Goal: Task Accomplishment & Management: Manage account settings

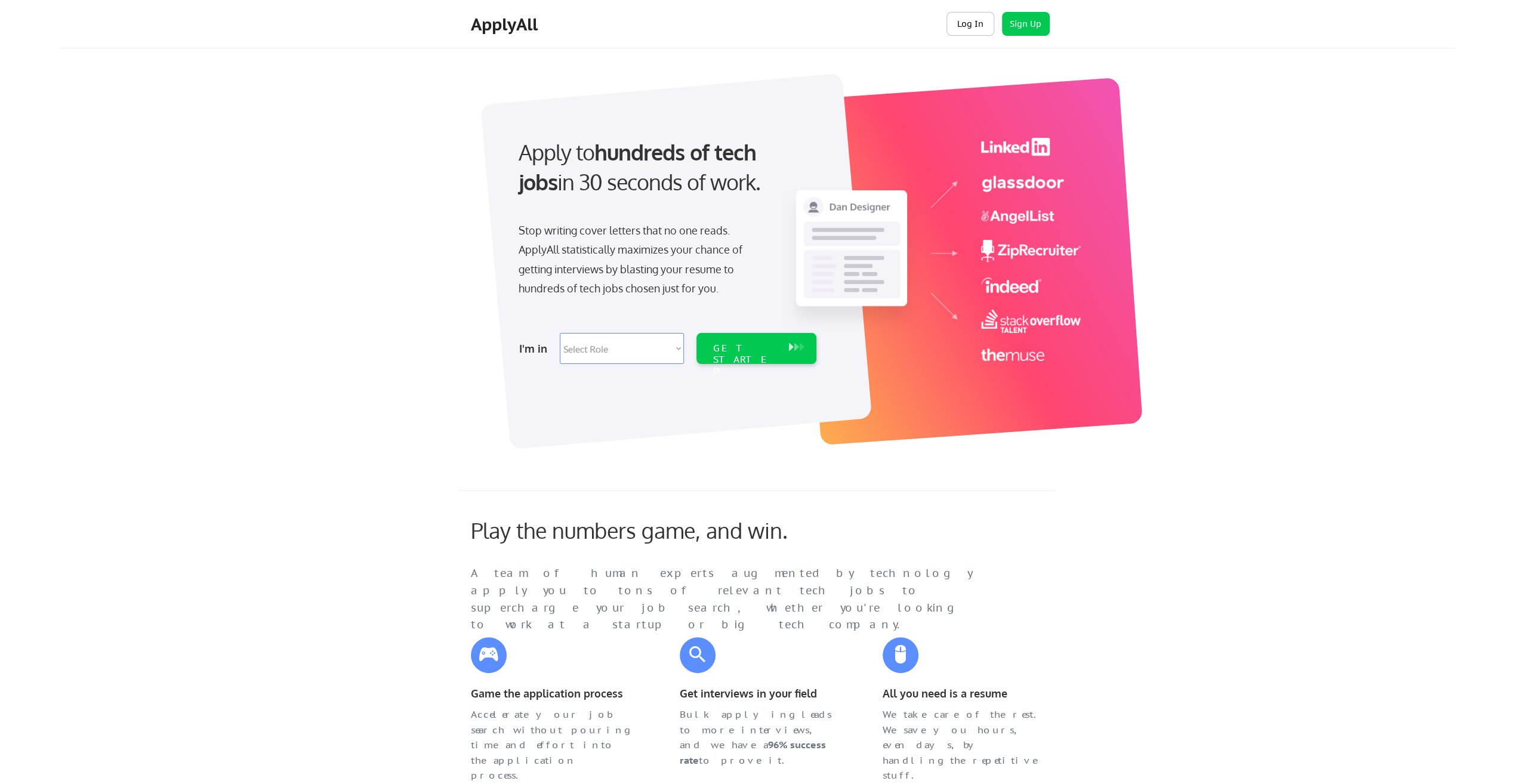
click at [973, 25] on button "Log In" at bounding box center [970, 24] width 48 height 24
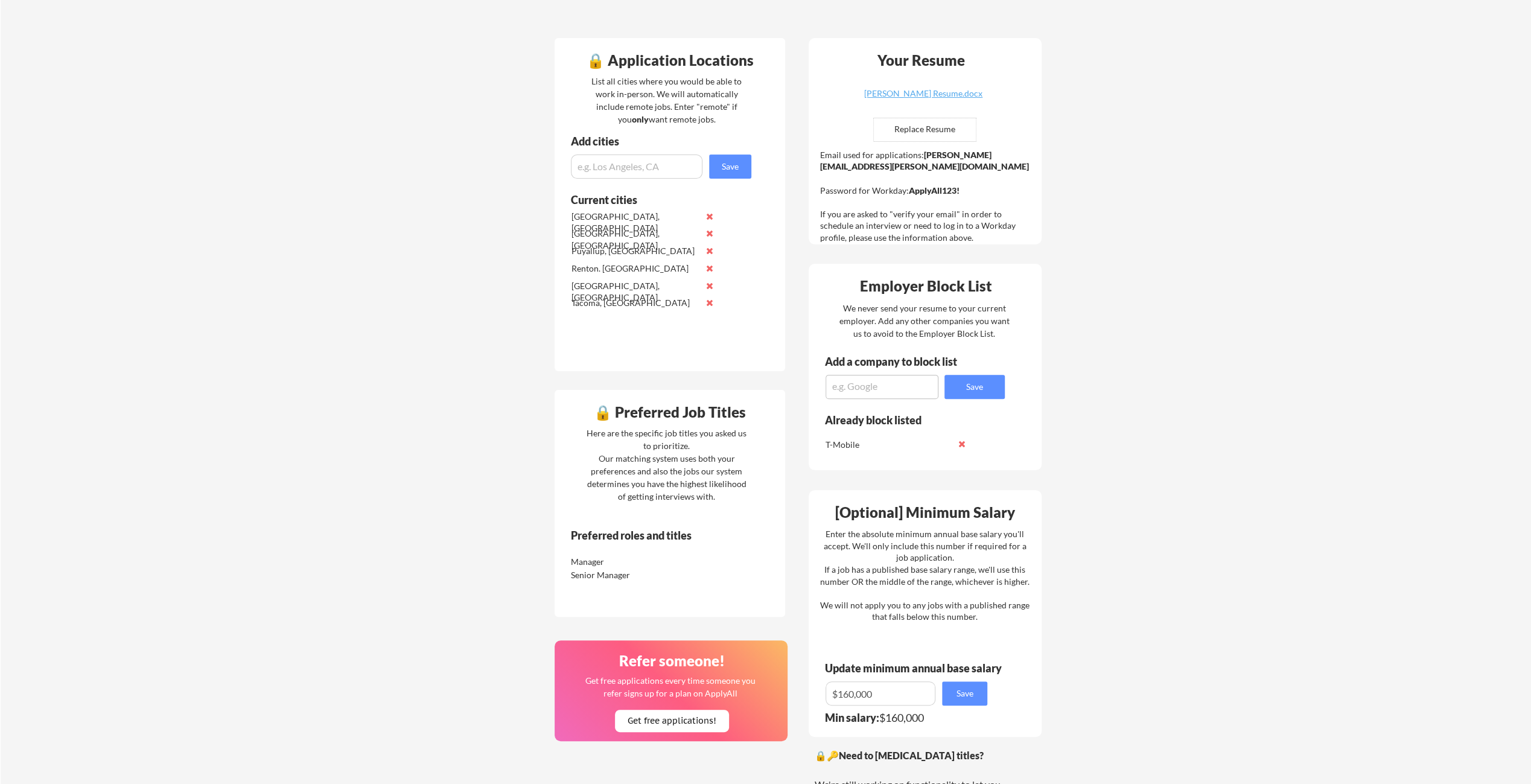
scroll to position [287, 0]
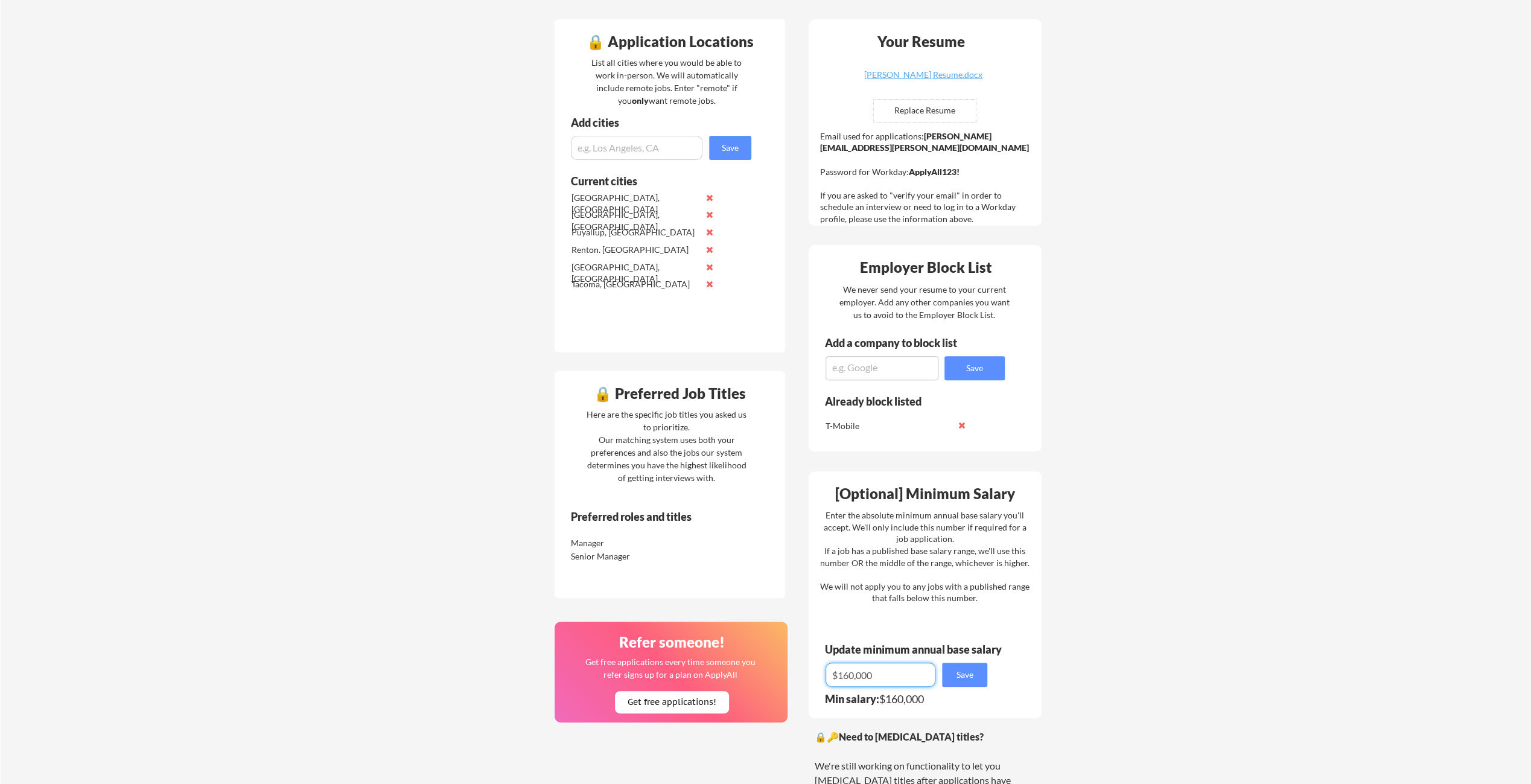
drag, startPoint x: 897, startPoint y: 677, endPoint x: 817, endPoint y: 674, distance: 80.1
click at [817, 674] on div "[Optional] Minimum Salary Enter the absolute minimum annual base salary you'll …" at bounding box center [925, 595] width 233 height 247
type input "$150,000"
click at [958, 675] on button "Save" at bounding box center [965, 675] width 45 height 24
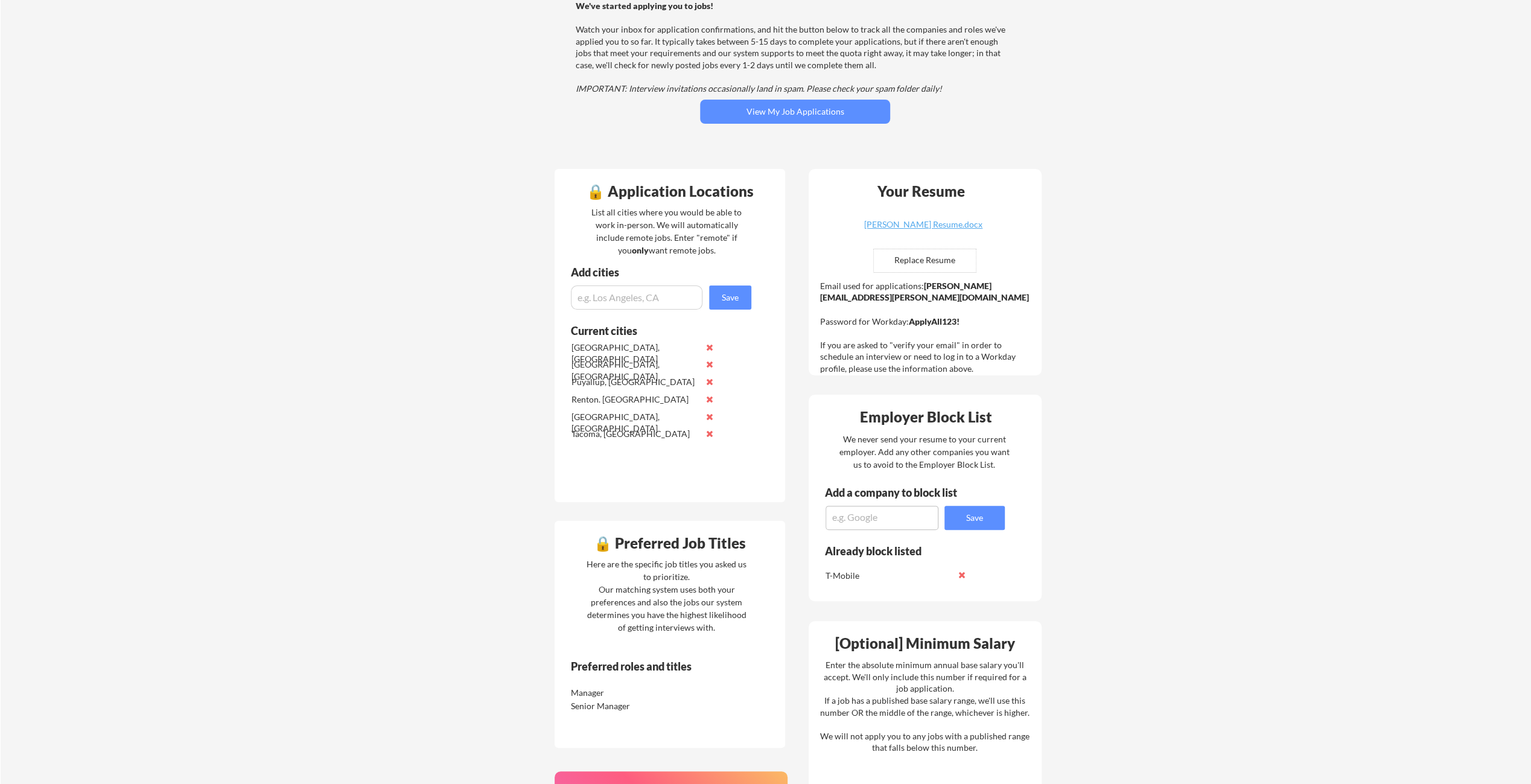
scroll to position [0, 0]
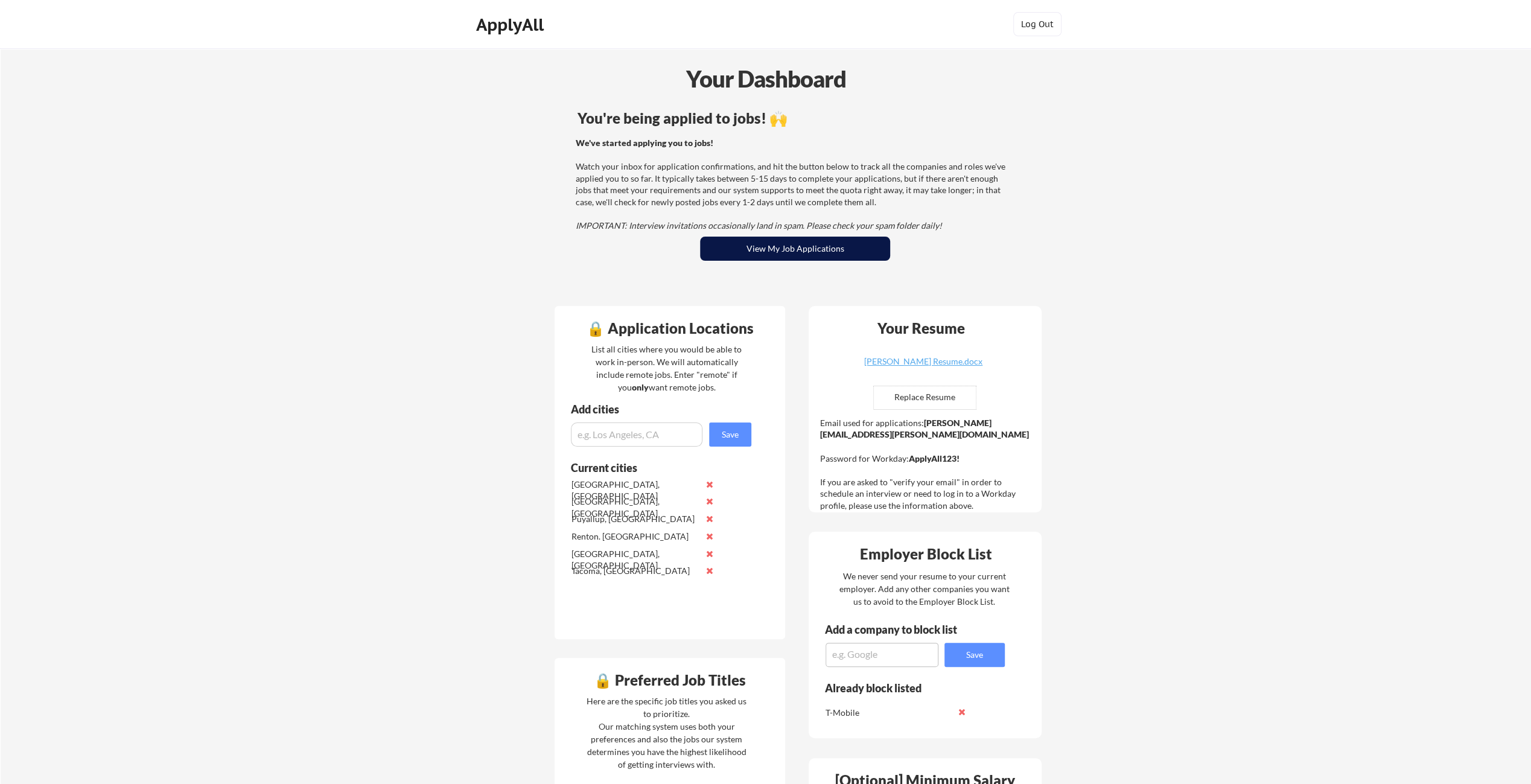
click at [792, 254] on button "View My Job Applications" at bounding box center [795, 249] width 190 height 24
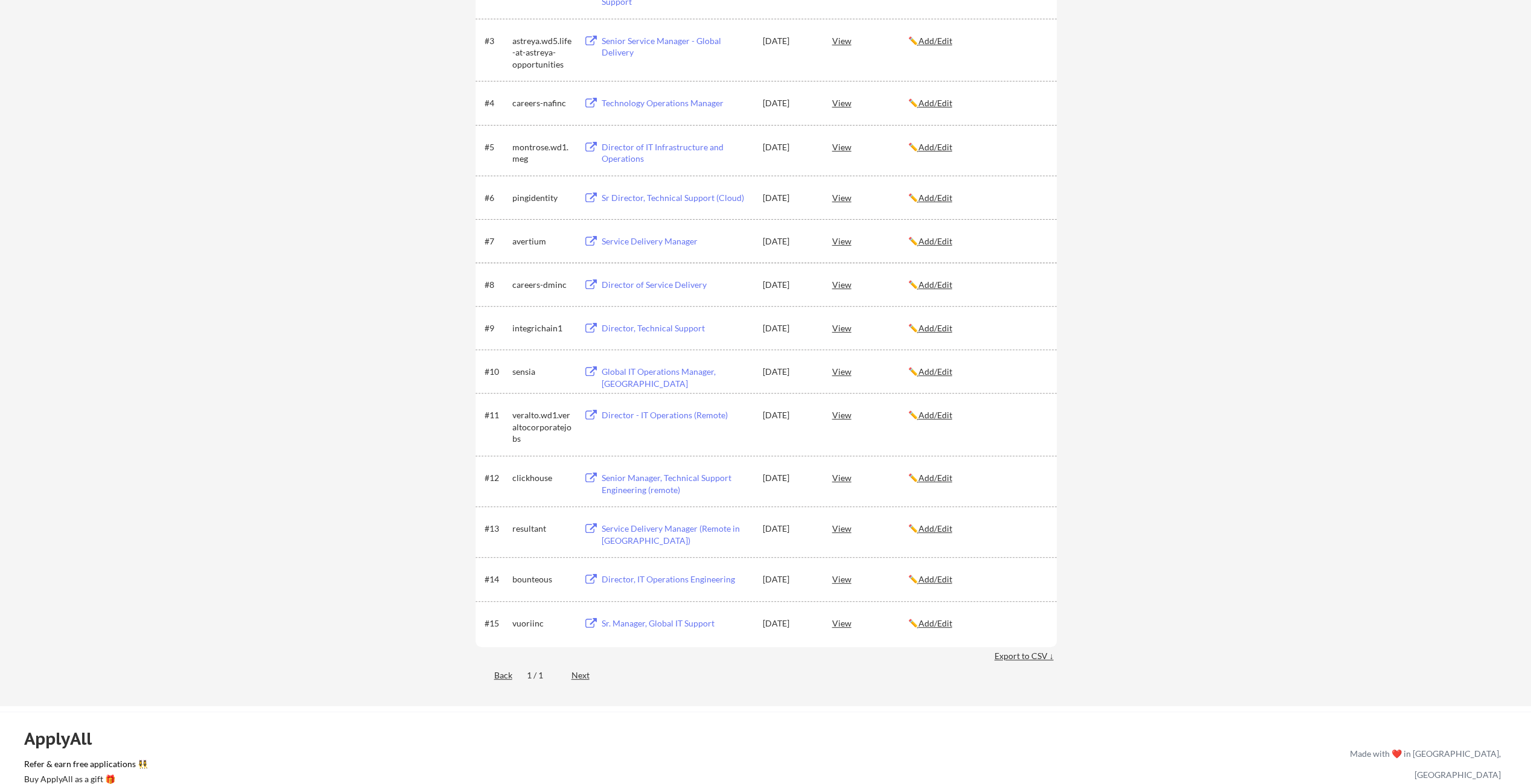
scroll to position [317, 0]
click at [645, 612] on div "Sr. Manager, Global IT Support" at bounding box center [676, 618] width 149 height 12
click at [837, 576] on div "View" at bounding box center [870, 573] width 76 height 22
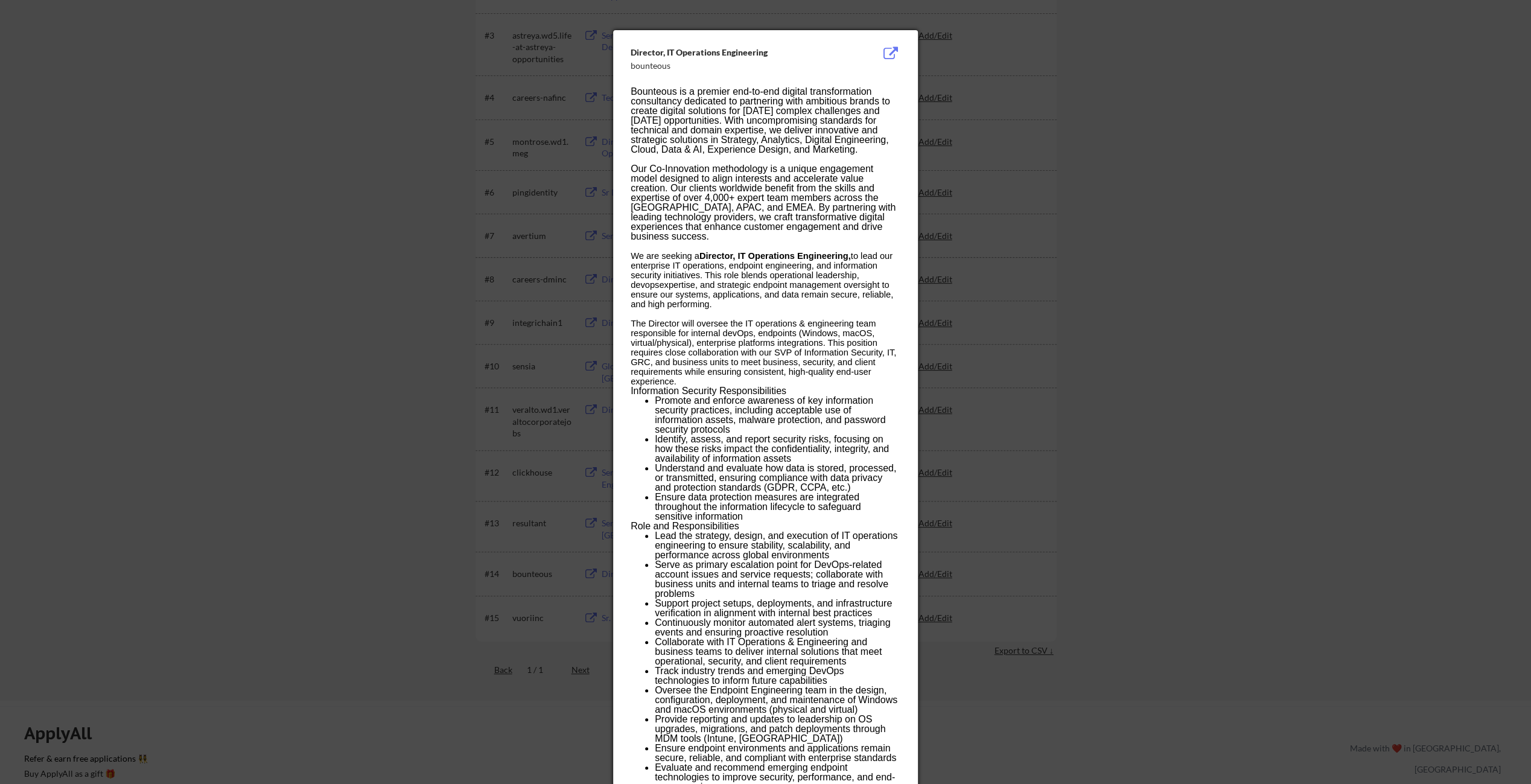
click at [1213, 150] on div at bounding box center [766, 392] width 1531 height 784
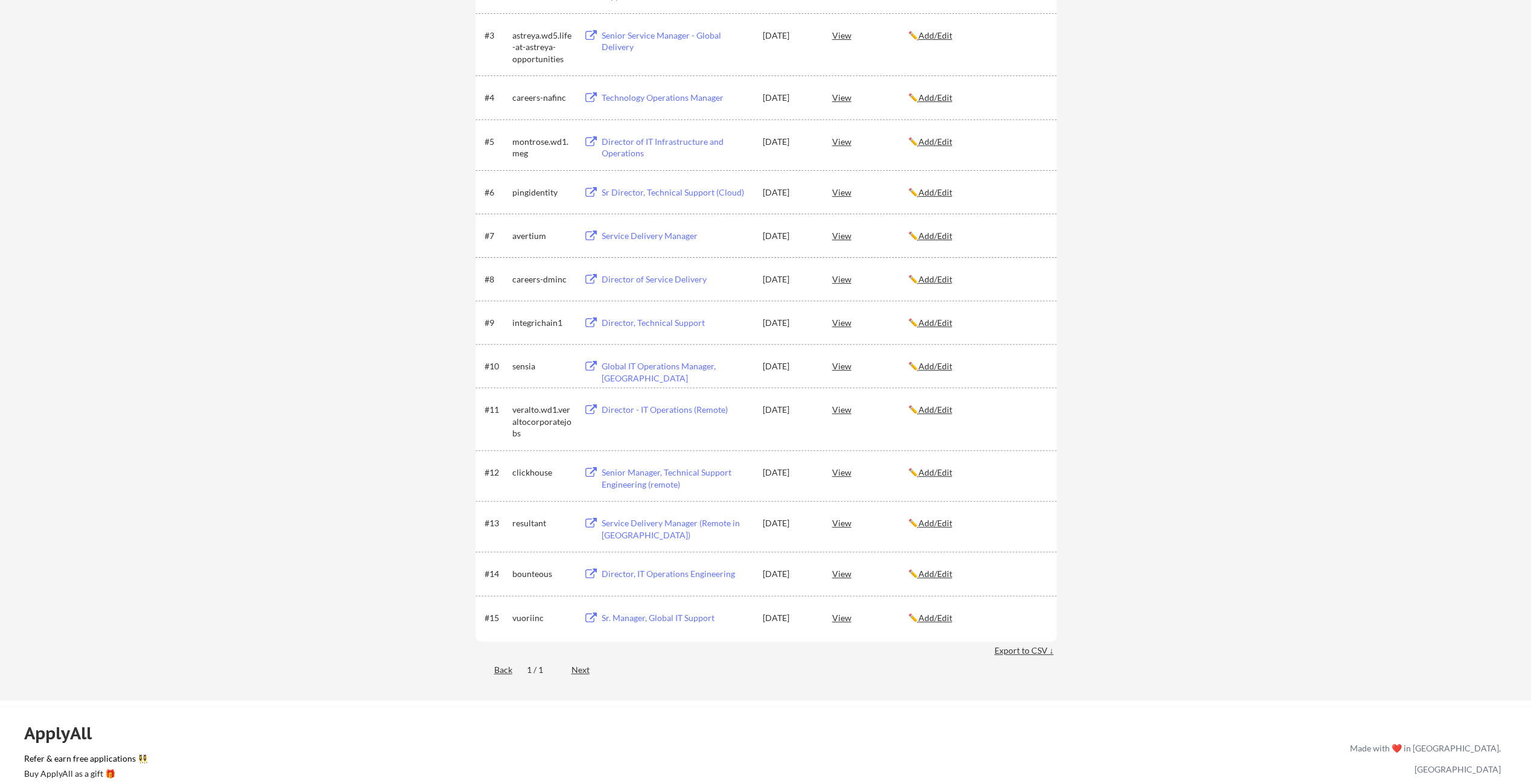
click at [841, 622] on div "View" at bounding box center [870, 617] width 76 height 22
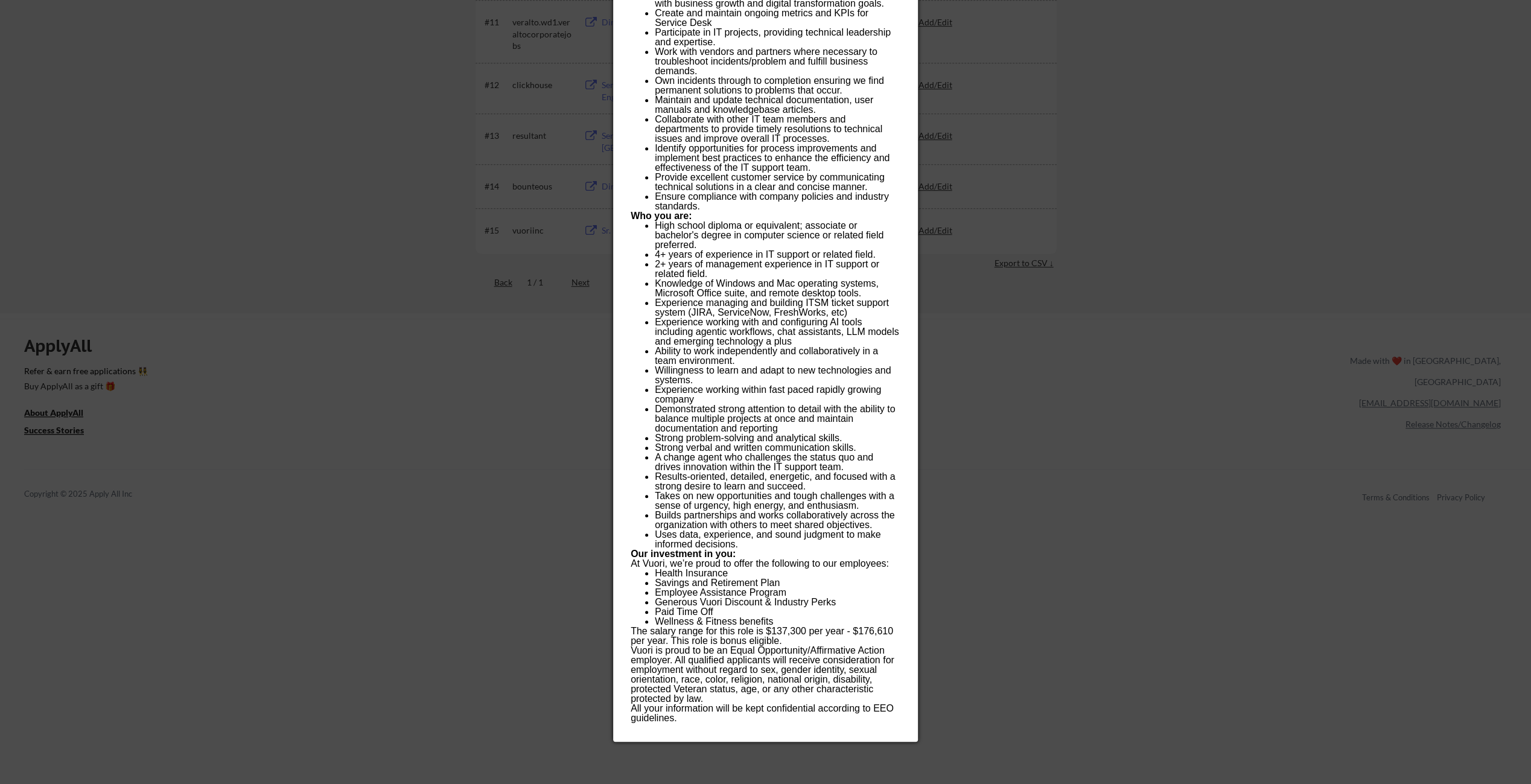
scroll to position [709, 0]
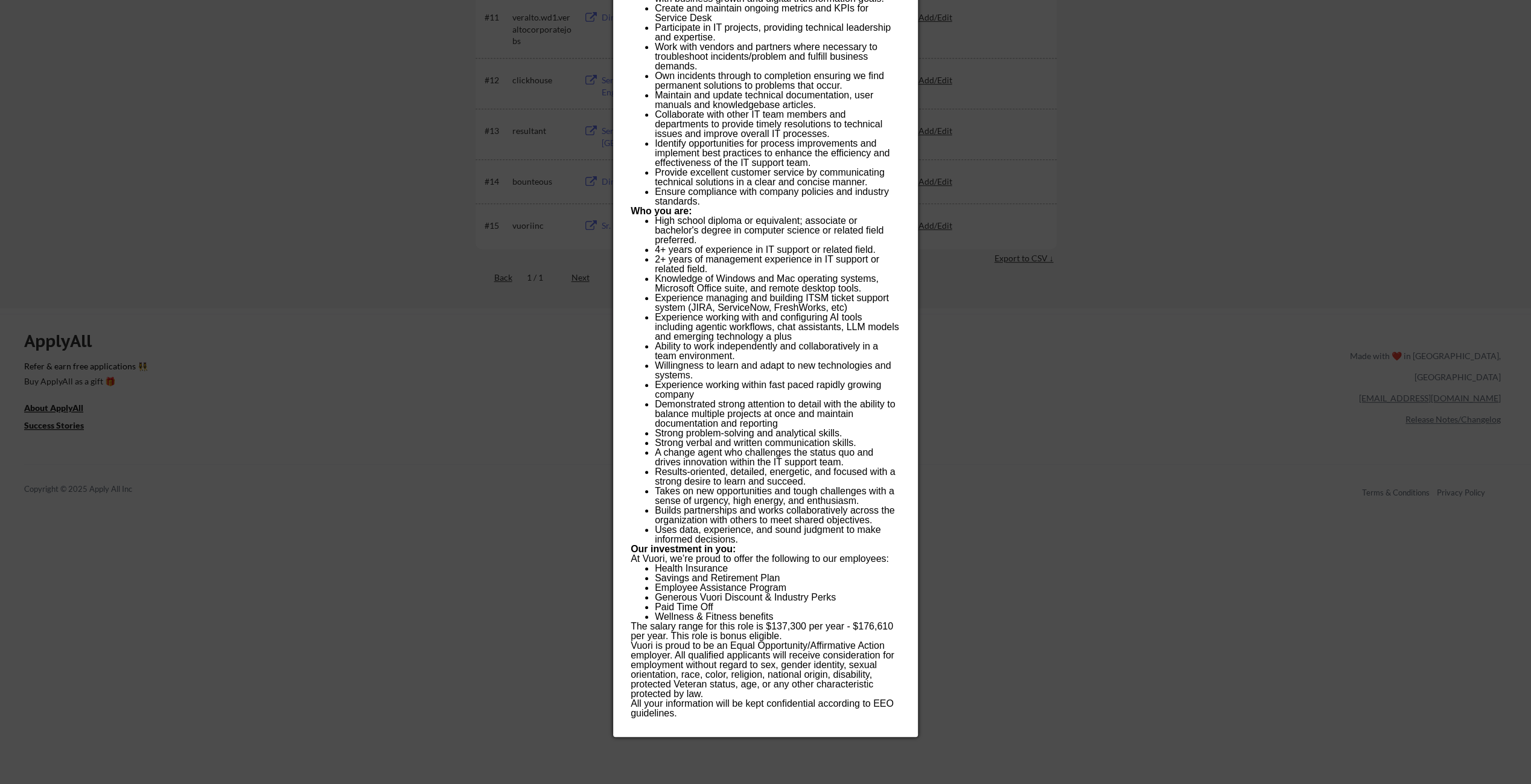
click at [1225, 300] on div at bounding box center [766, 392] width 1531 height 784
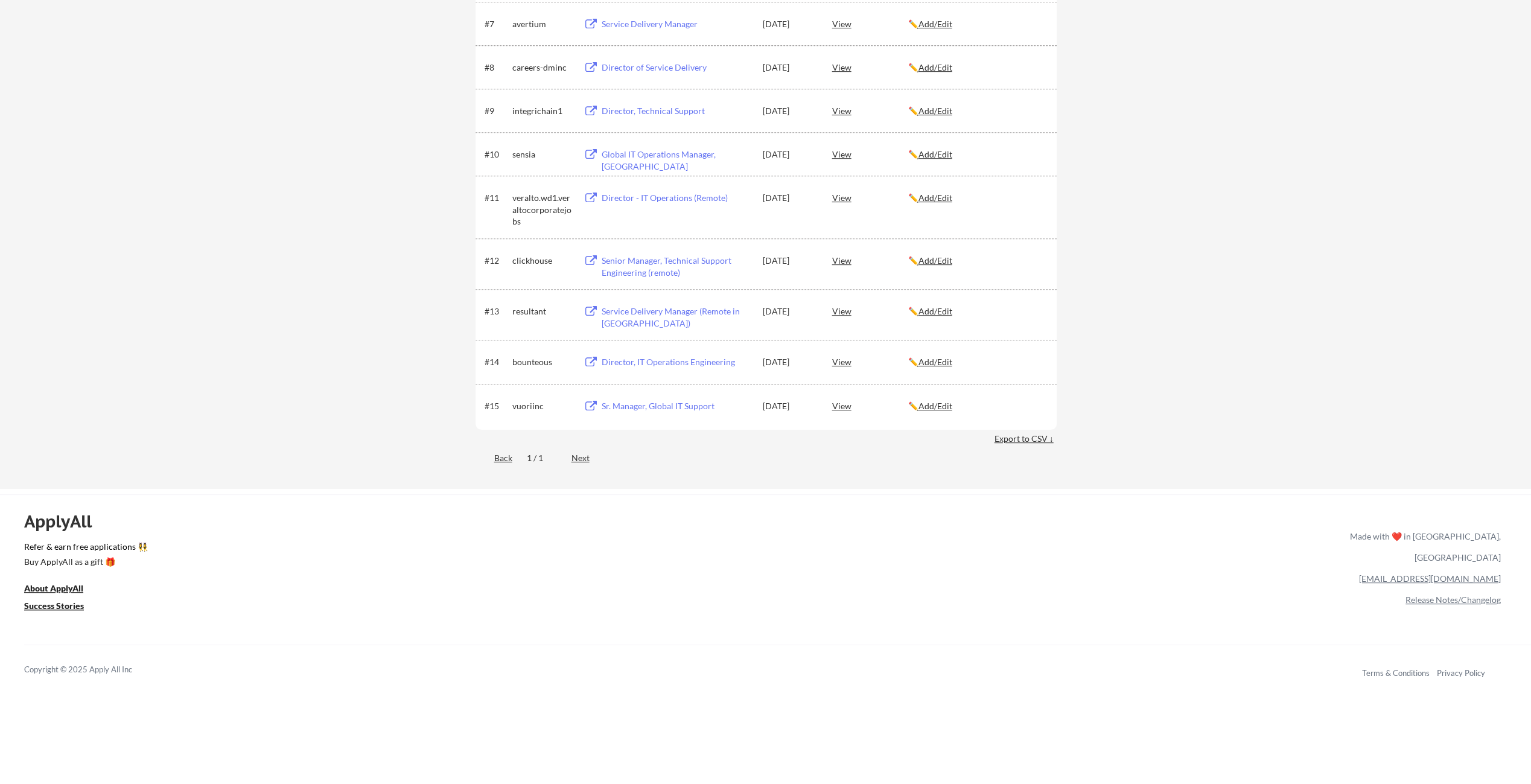
scroll to position [528, 0]
click at [849, 314] on div "View" at bounding box center [870, 311] width 76 height 22
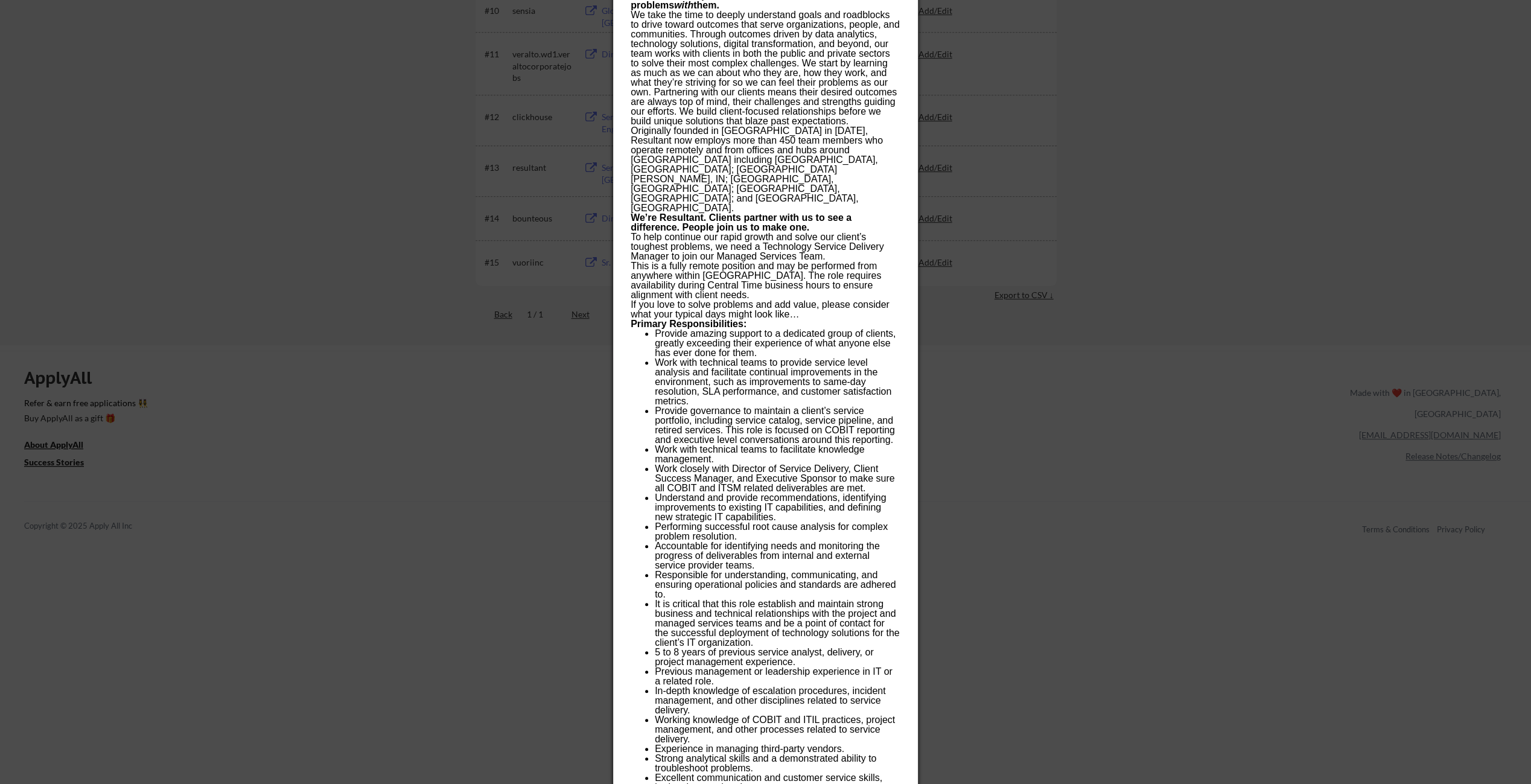
scroll to position [679, 0]
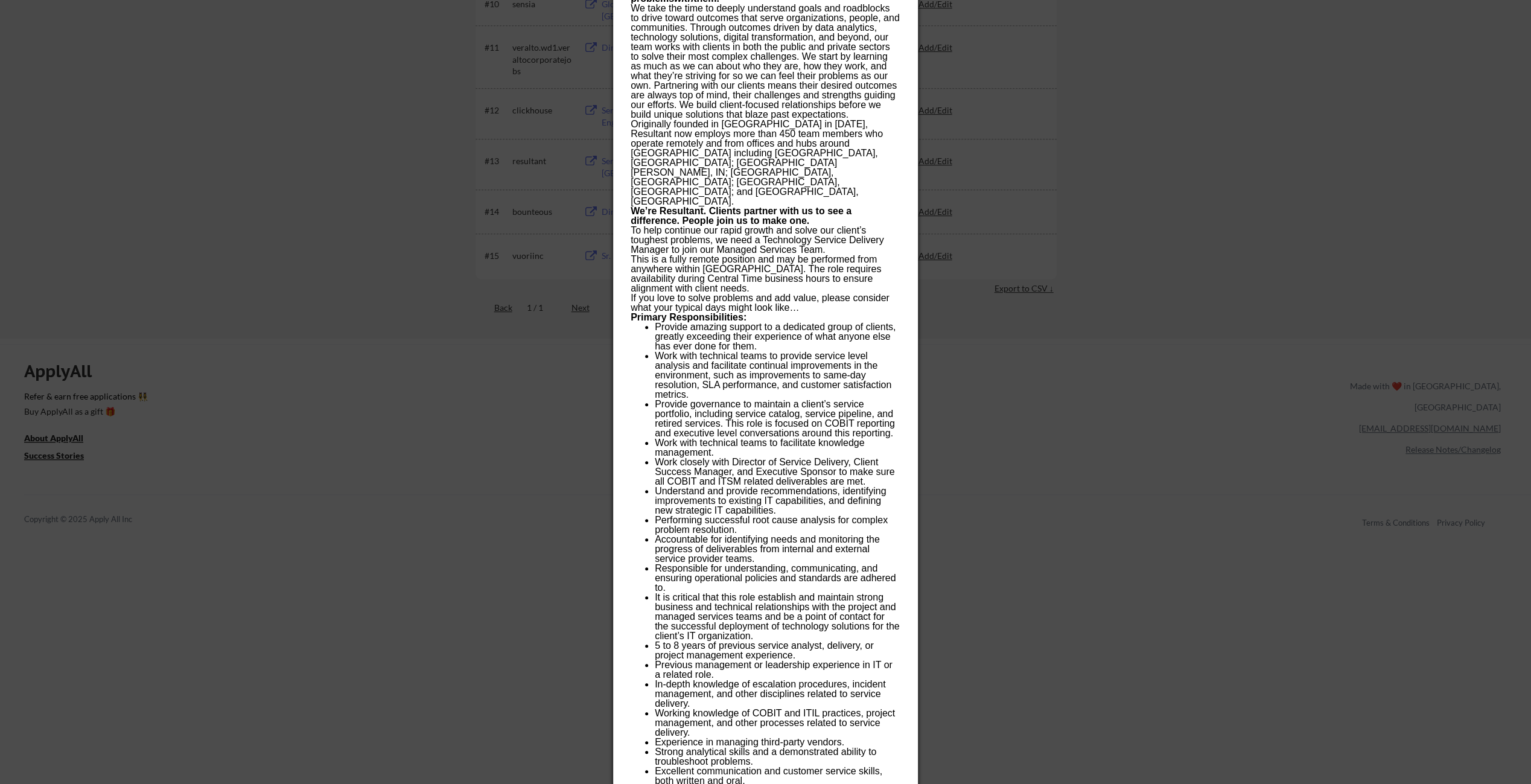
click at [1113, 269] on div at bounding box center [766, 392] width 1531 height 784
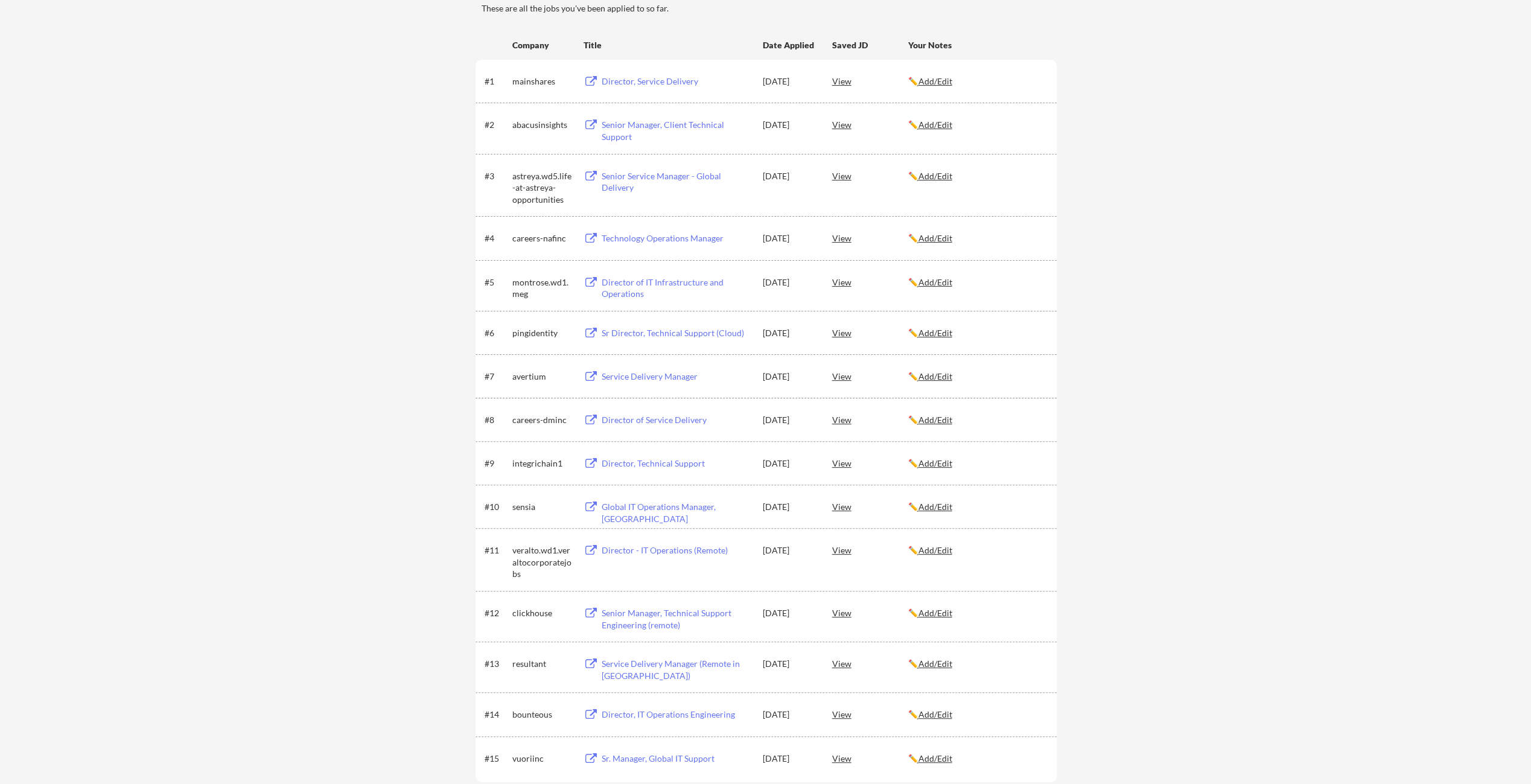
scroll to position [166, 0]
